Goal: Information Seeking & Learning: Learn about a topic

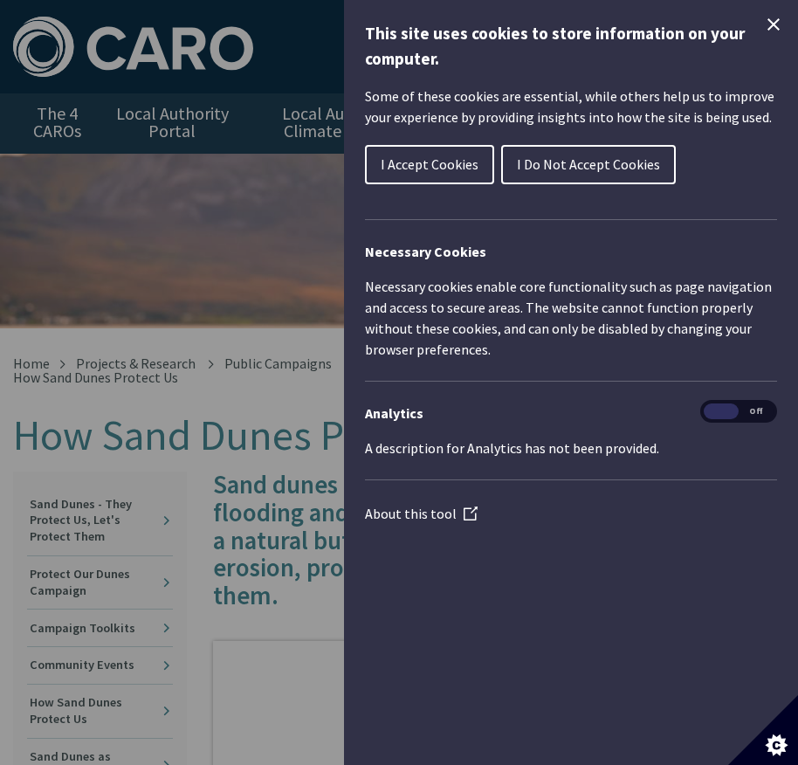
click at [767, 31] on icon "Close Cookie Control" at bounding box center [773, 24] width 21 height 21
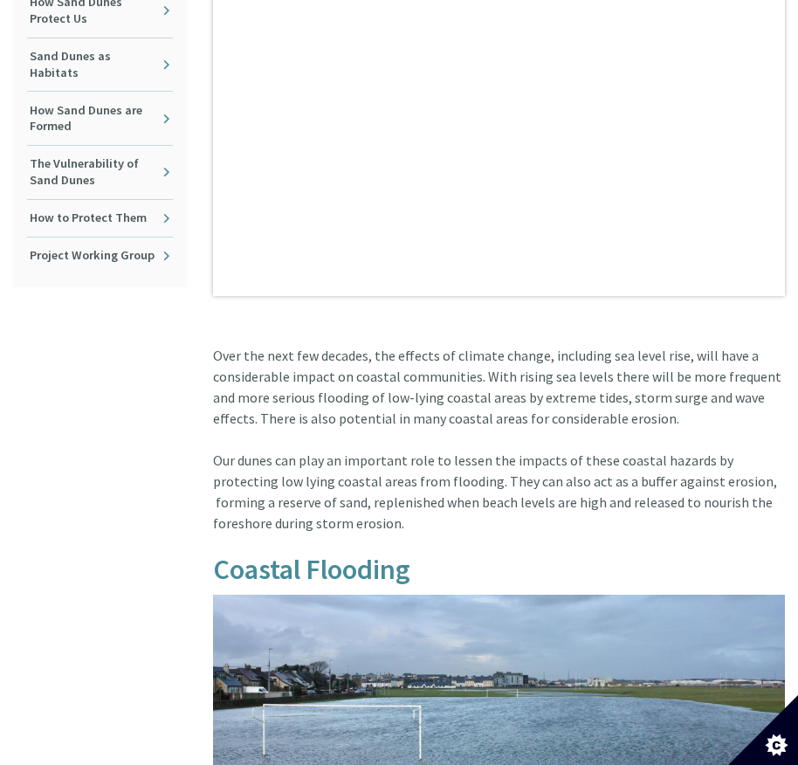
scroll to position [699, 0]
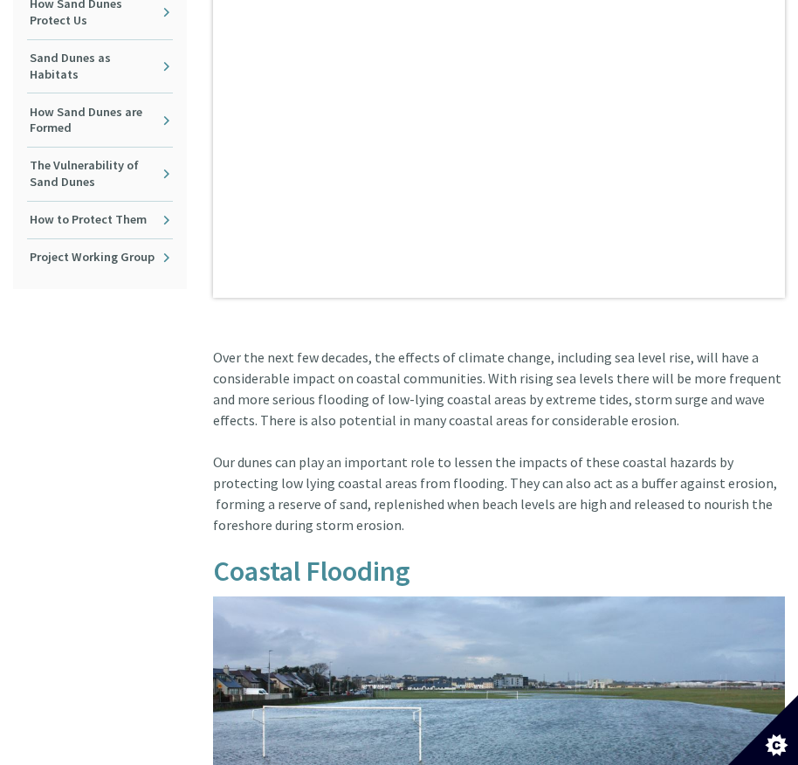
drag, startPoint x: 217, startPoint y: 356, endPoint x: 338, endPoint y: 519, distance: 202.7
copy article "Over the next few decades, the effects of climate change, including sea level r…"
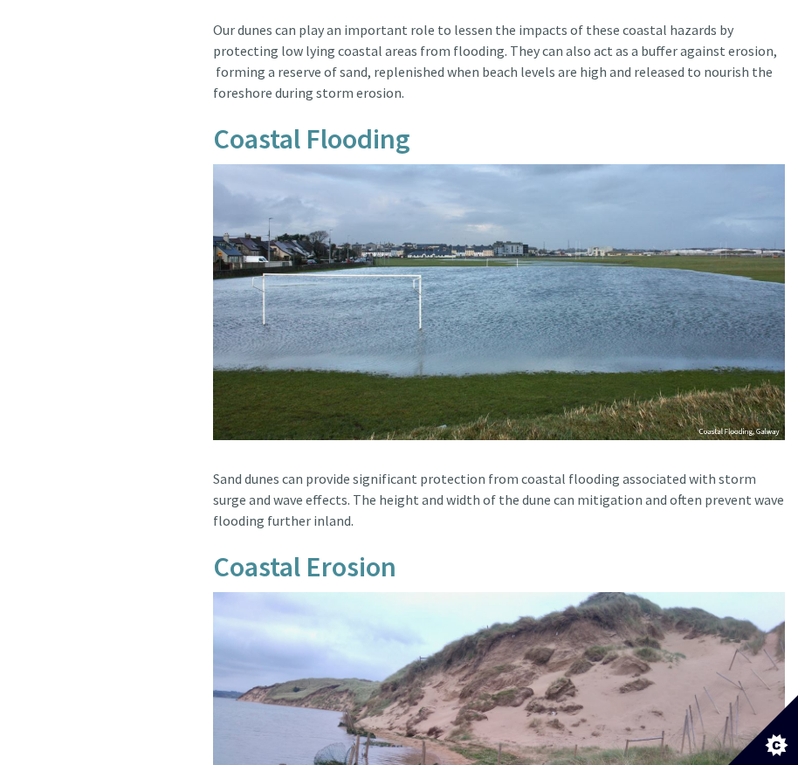
scroll to position [1135, 0]
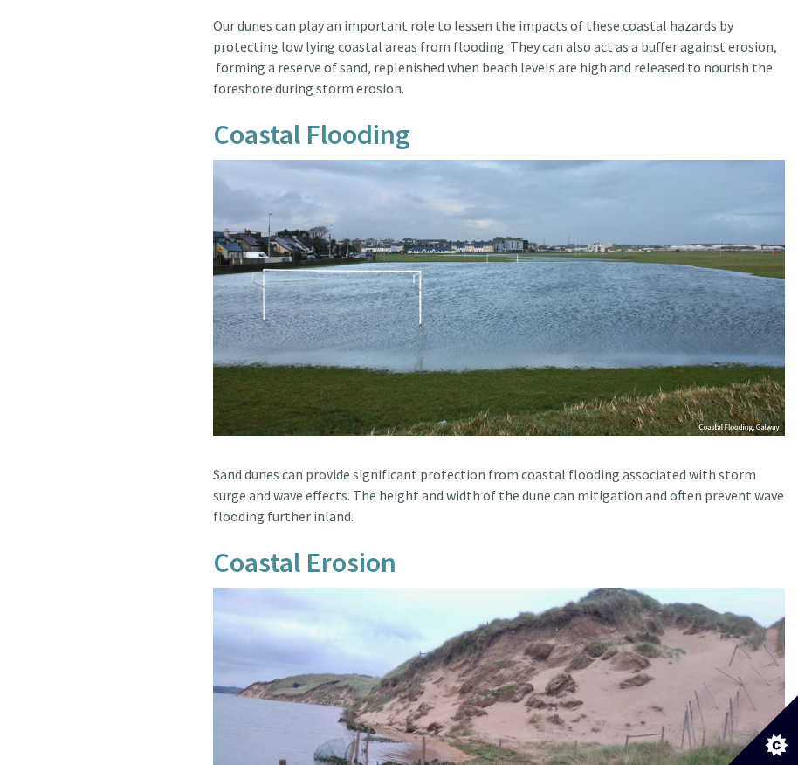
click at [145, 258] on div "In this section Sand Dunes - They Protect Us, Let's Protect Them Protect Our Du…" at bounding box center [100, 557] width 200 height 2442
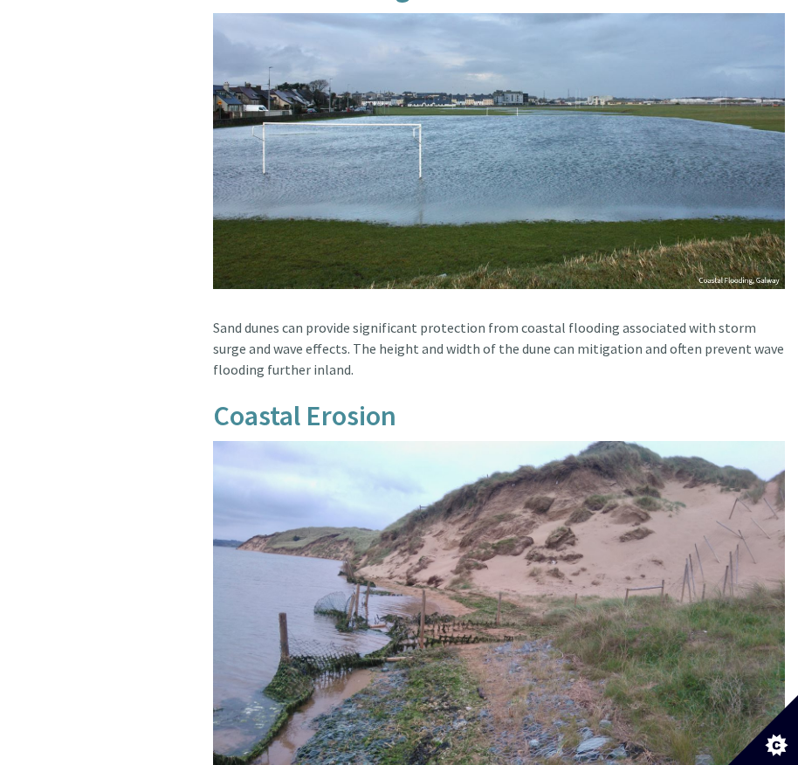
scroll to position [1310, 0]
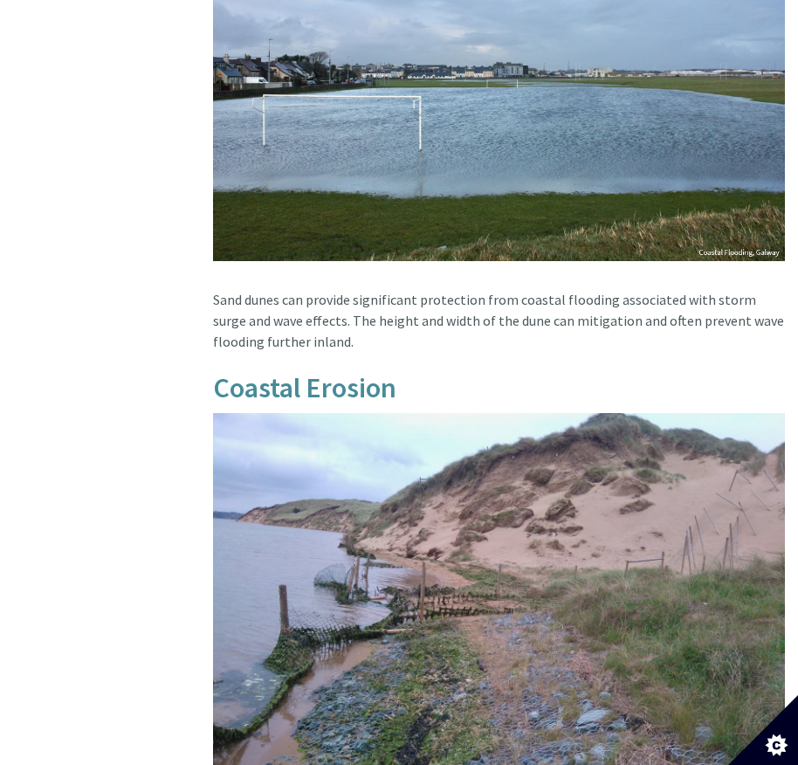
drag, startPoint x: 211, startPoint y: 297, endPoint x: 366, endPoint y: 348, distance: 162.9
click at [366, 348] on div "Sand dunes provide natural protection from coastal flooding and winds during st…" at bounding box center [499, 383] width 599 height 2442
copy article "Sand dunes can provide significant protection from coastal flooding associated …"
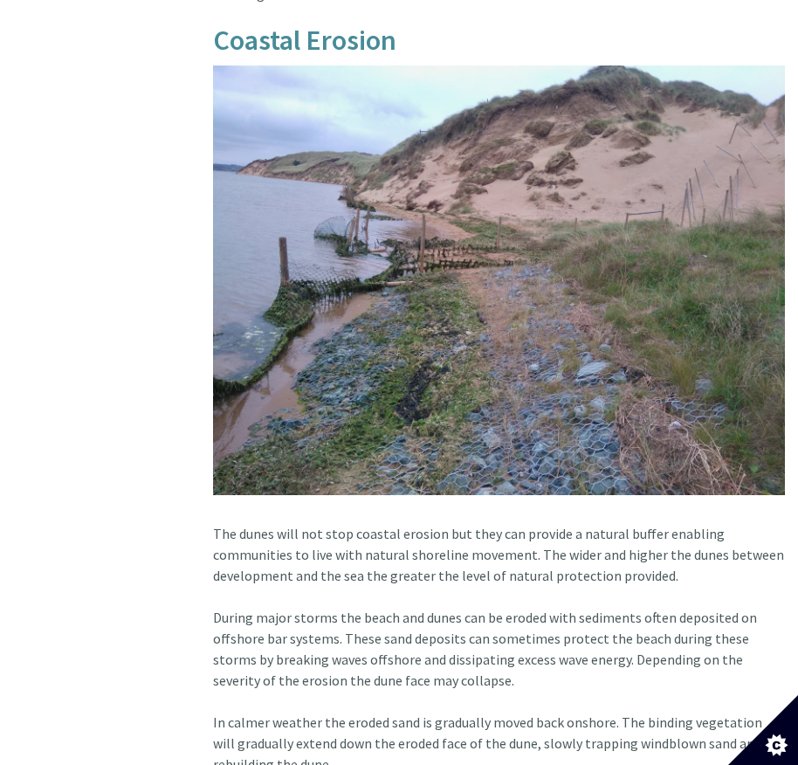
scroll to position [1659, 0]
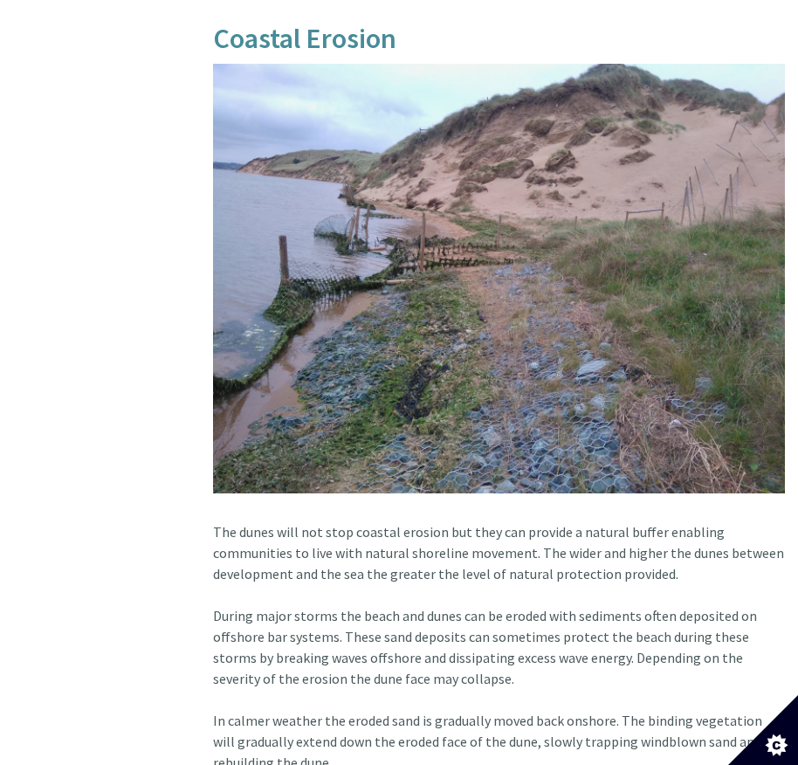
click at [142, 438] on div "In this section Sand Dunes - They Protect Us, Let's Protect Them Protect Our Du…" at bounding box center [100, 34] width 200 height 2442
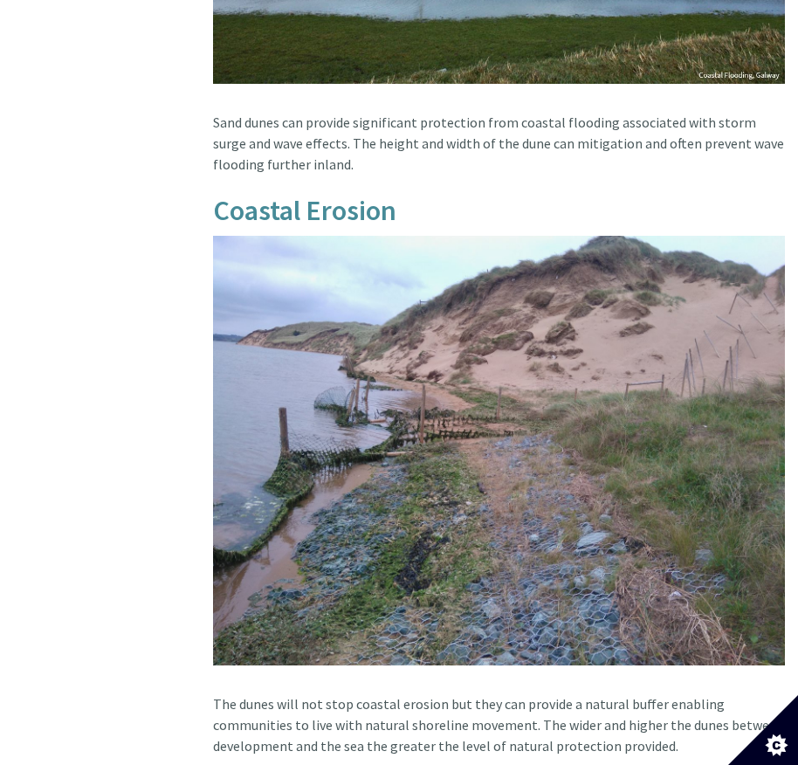
scroll to position [1834, 0]
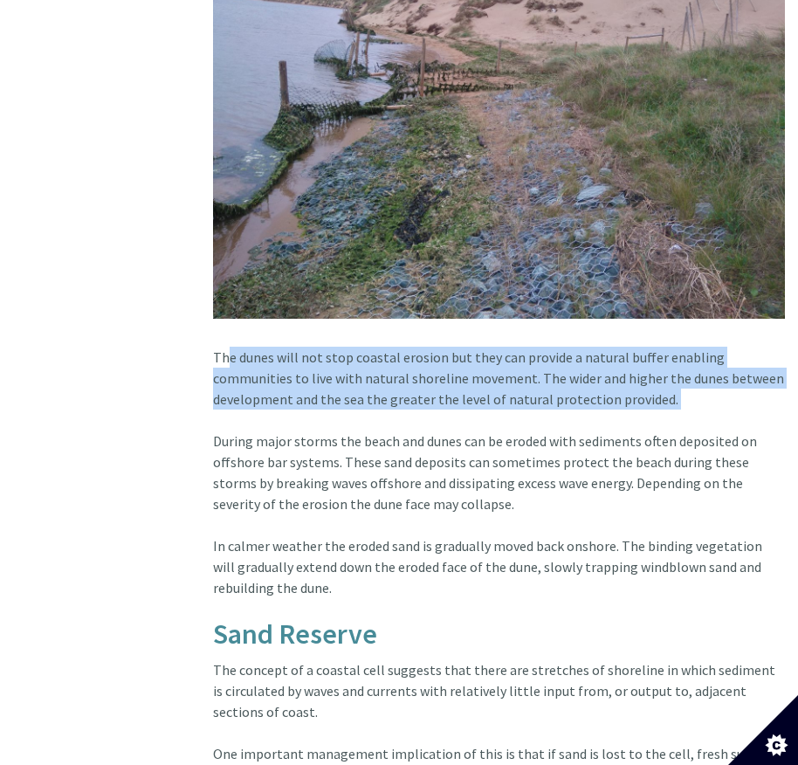
drag, startPoint x: 218, startPoint y: 354, endPoint x: 246, endPoint y: 416, distance: 68.8
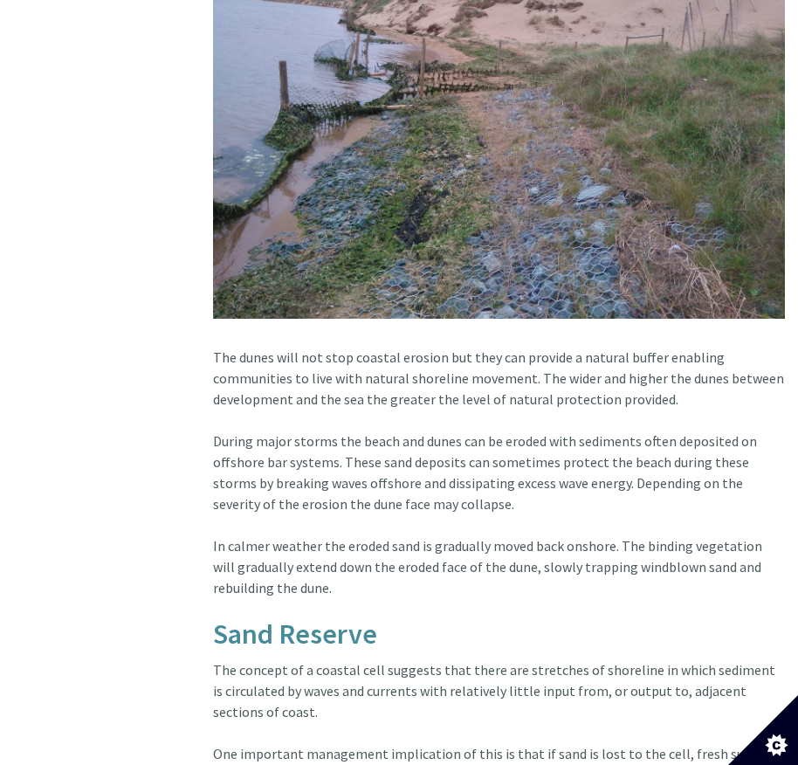
drag, startPoint x: 214, startPoint y: 355, endPoint x: 334, endPoint y: 587, distance: 260.9
copy article "The dunes will not stop coastal erosion but they can provide a natural buffer e…"
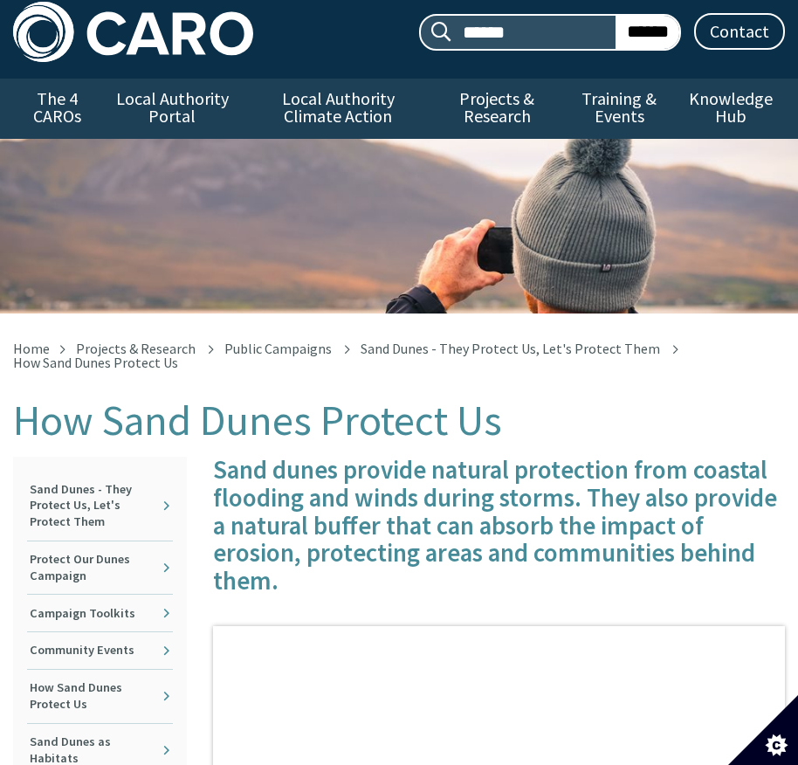
scroll to position [0, 0]
